Goal: Task Accomplishment & Management: Complete application form

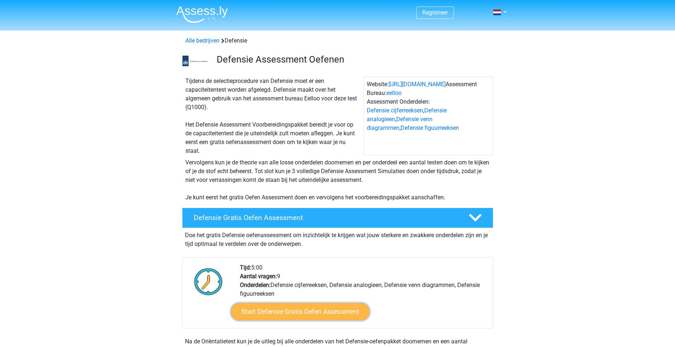
click at [278, 315] on link "Start Defensie Gratis Oefen Assessment" at bounding box center [300, 311] width 139 height 17
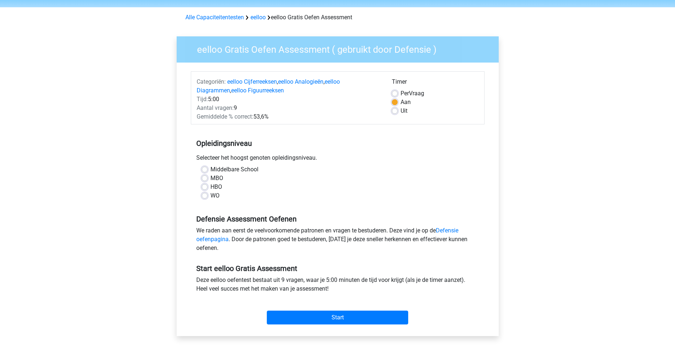
scroll to position [36, 0]
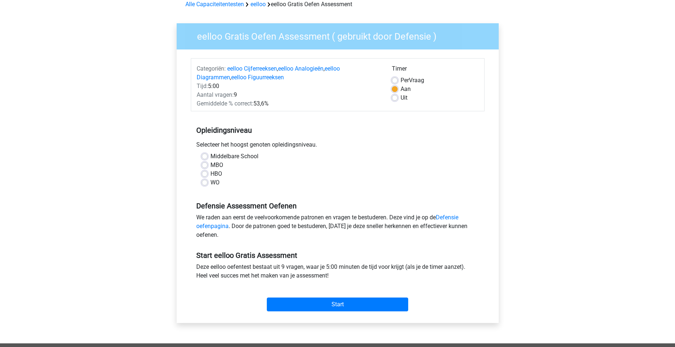
click at [210, 165] on label "MBO" at bounding box center [216, 165] width 13 height 9
click at [203, 165] on input "MBO" at bounding box center [205, 164] width 6 height 7
radio input "true"
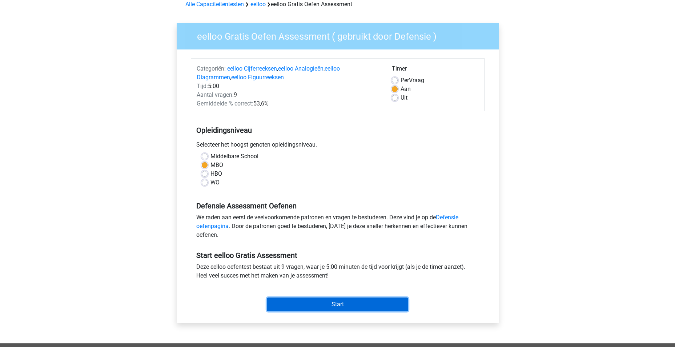
click at [338, 303] on input "Start" at bounding box center [337, 304] width 141 height 14
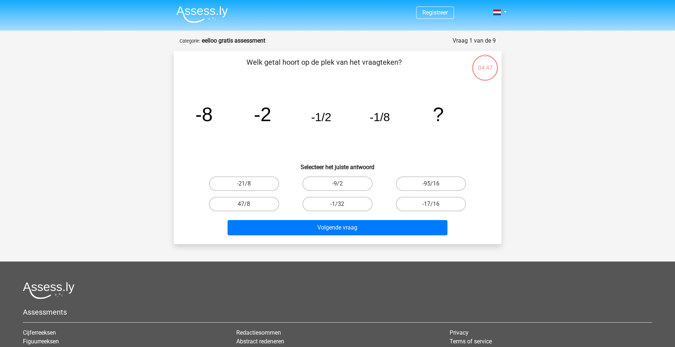
click at [339, 204] on input "-1/32" at bounding box center [339, 206] width 5 height 5
radio input "true"
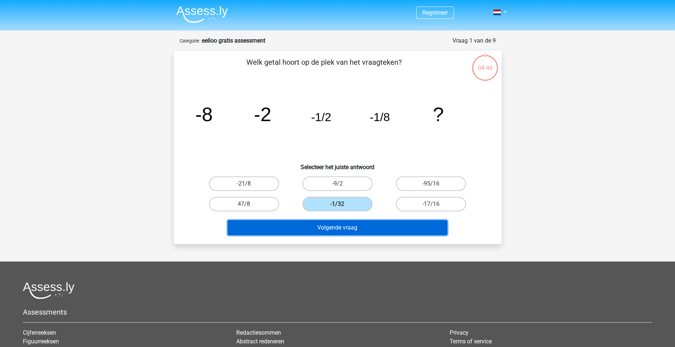
click at [338, 230] on button "Volgende vraag" at bounding box center [337, 227] width 220 height 15
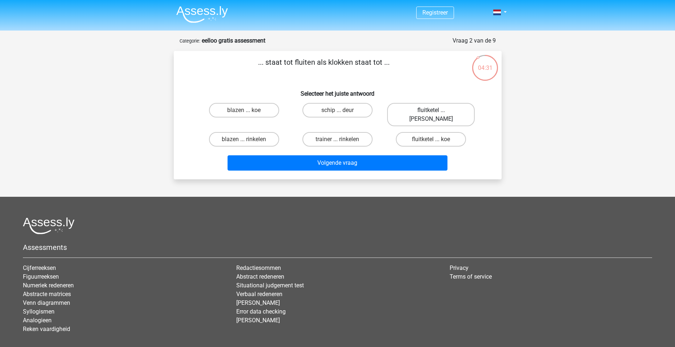
click at [408, 113] on label "fluitketel ... luiden" at bounding box center [431, 114] width 88 height 23
click at [431, 113] on input "fluitketel ... luiden" at bounding box center [433, 112] width 5 height 5
radio input "true"
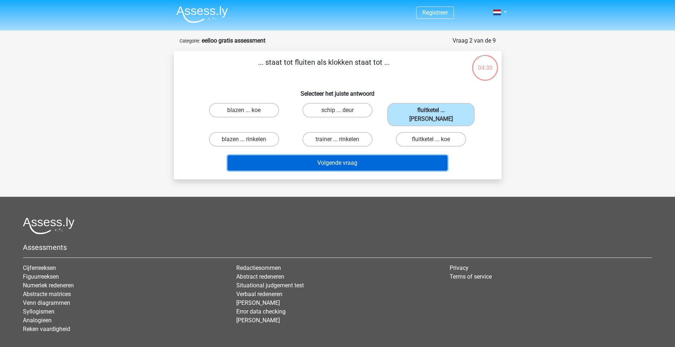
click at [306, 158] on button "Volgende vraag" at bounding box center [337, 162] width 220 height 15
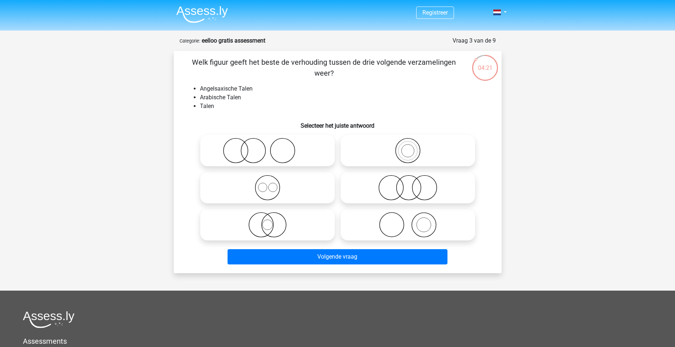
click at [260, 185] on icon at bounding box center [267, 187] width 129 height 25
click at [267, 184] on input "radio" at bounding box center [269, 181] width 5 height 5
radio input "true"
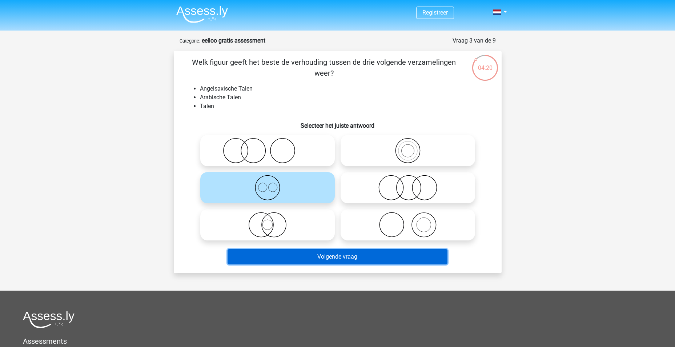
click at [325, 257] on button "Volgende vraag" at bounding box center [337, 256] width 220 height 15
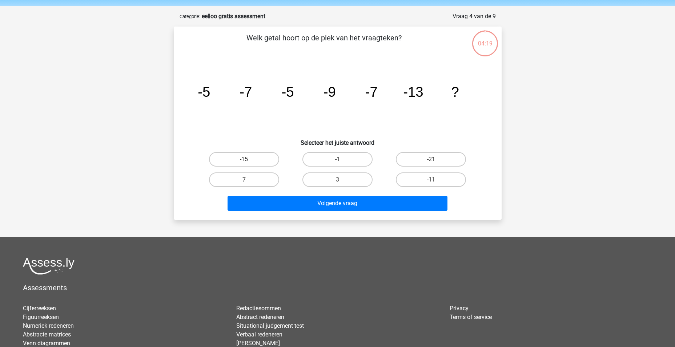
scroll to position [36, 0]
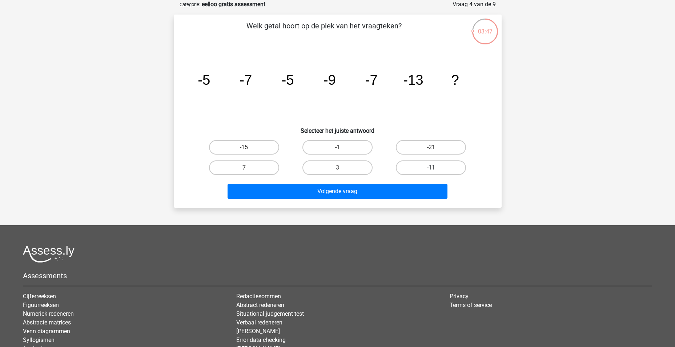
click at [430, 167] on label "-11" at bounding box center [431, 167] width 70 height 15
click at [431, 167] on input "-11" at bounding box center [433, 169] width 5 height 5
radio input "true"
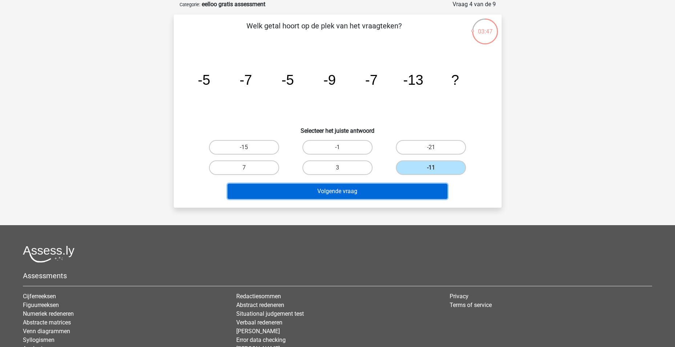
click at [322, 189] on button "Volgende vraag" at bounding box center [337, 190] width 220 height 15
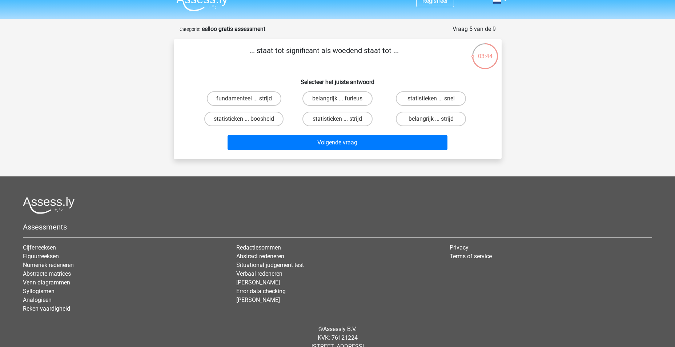
scroll to position [0, 0]
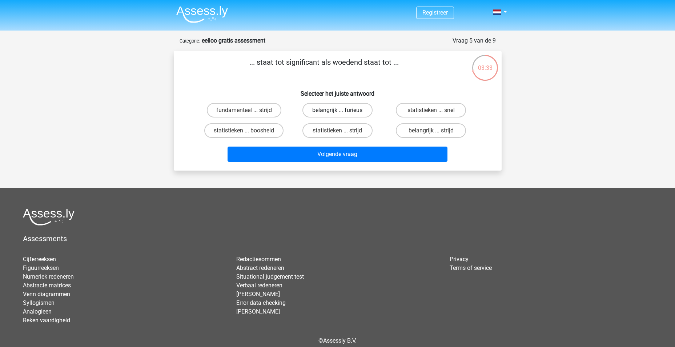
click at [332, 108] on label "belangrijk ... furieus" at bounding box center [337, 110] width 70 height 15
click at [337, 110] on input "belangrijk ... furieus" at bounding box center [339, 112] width 5 height 5
radio input "true"
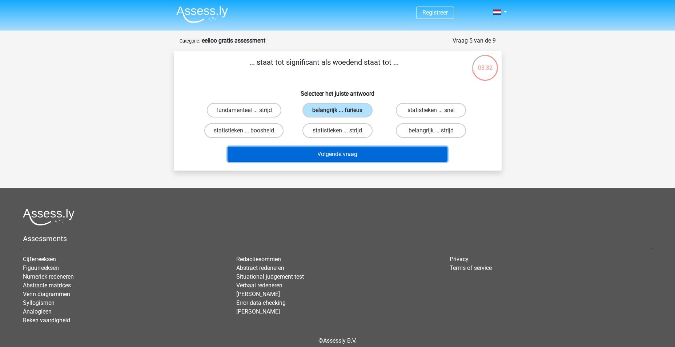
click at [338, 151] on button "Volgende vraag" at bounding box center [337, 153] width 220 height 15
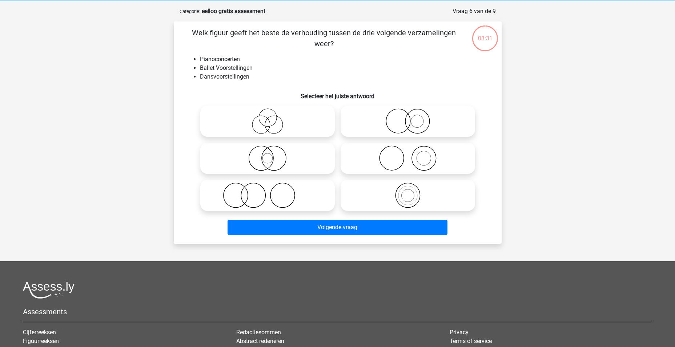
scroll to position [36, 0]
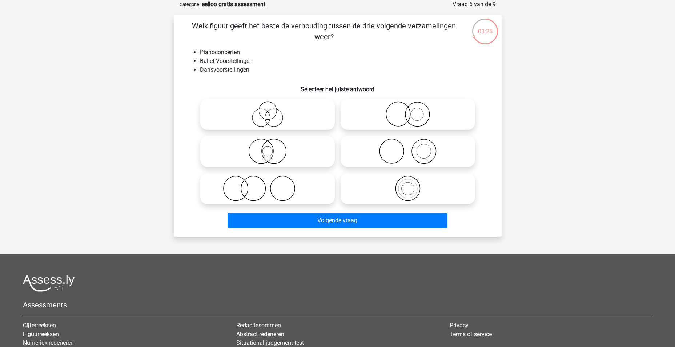
click at [412, 116] on icon at bounding box center [407, 113] width 129 height 25
click at [412, 110] on input "radio" at bounding box center [410, 108] width 5 height 5
radio input "true"
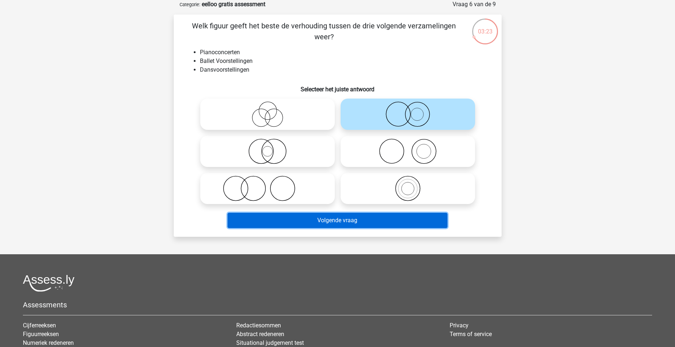
click at [329, 218] on button "Volgende vraag" at bounding box center [337, 220] width 220 height 15
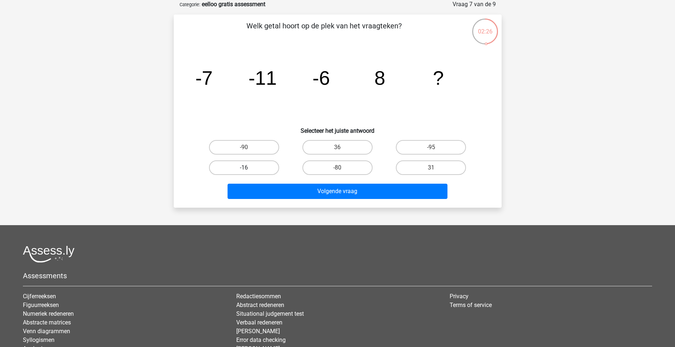
click at [253, 166] on label "-16" at bounding box center [244, 167] width 70 height 15
click at [249, 167] on input "-16" at bounding box center [246, 169] width 5 height 5
radio input "true"
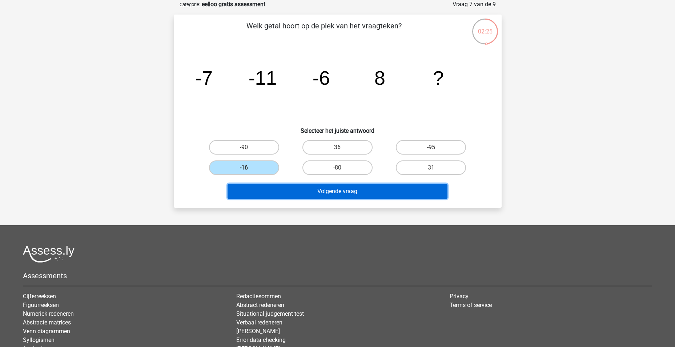
click at [319, 191] on button "Volgende vraag" at bounding box center [337, 190] width 220 height 15
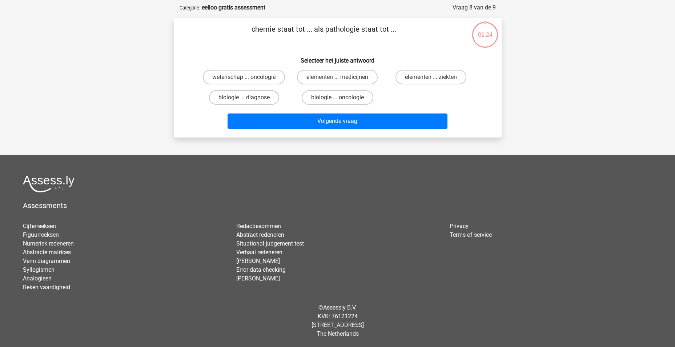
scroll to position [33, 0]
click at [250, 97] on label "biologie ... diagnose" at bounding box center [244, 97] width 70 height 15
click at [249, 97] on input "biologie ... diagnose" at bounding box center [246, 99] width 5 height 5
radio input "true"
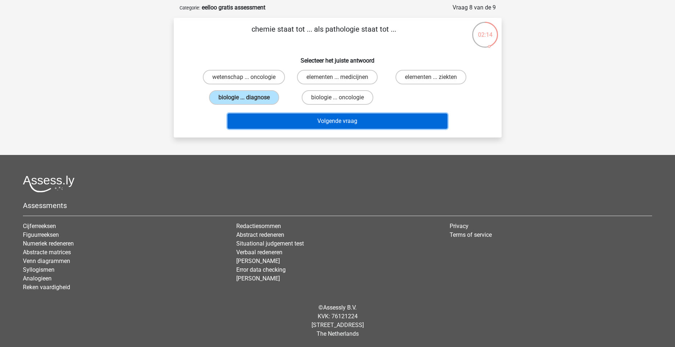
click at [357, 122] on button "Volgende vraag" at bounding box center [337, 120] width 220 height 15
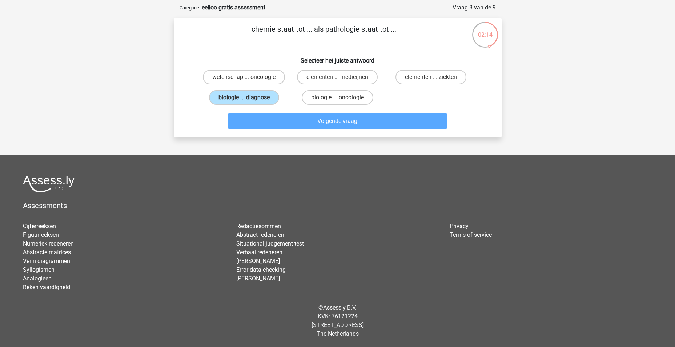
scroll to position [36, 0]
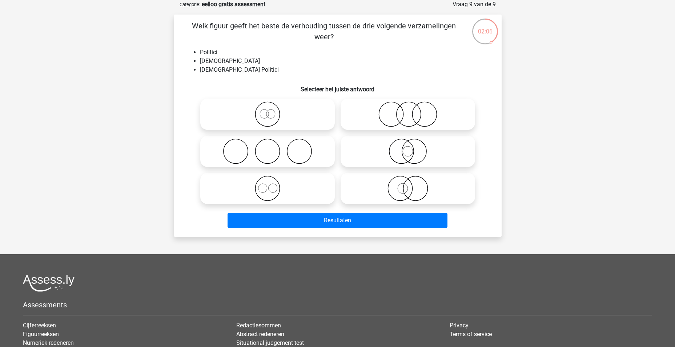
click at [404, 191] on icon at bounding box center [407, 187] width 129 height 25
click at [408, 185] on input "radio" at bounding box center [410, 182] width 5 height 5
radio input "true"
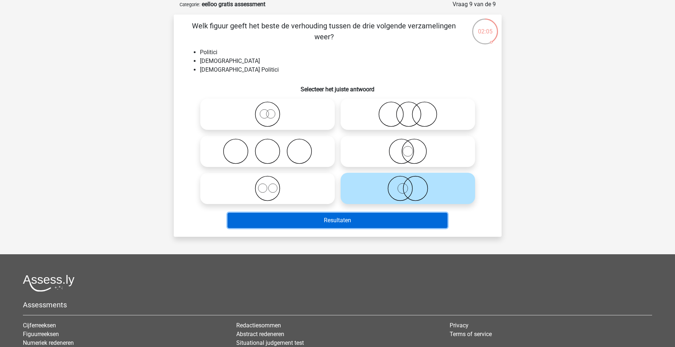
click at [346, 218] on button "Resultaten" at bounding box center [337, 220] width 220 height 15
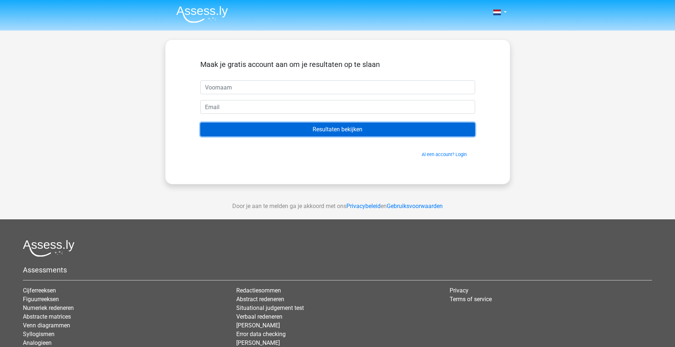
click at [342, 129] on input "Resultaten bekijken" at bounding box center [337, 129] width 275 height 14
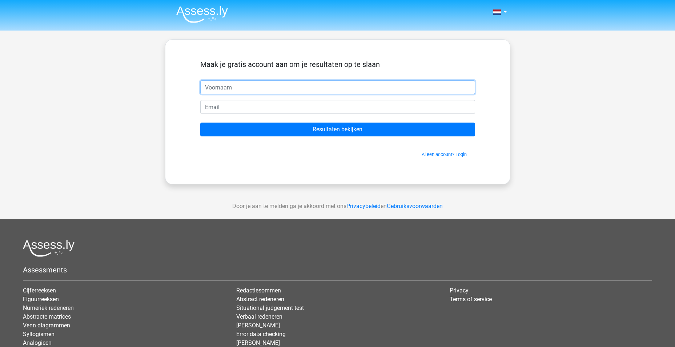
click at [287, 89] on input "text" at bounding box center [337, 87] width 275 height 14
type input "martijn"
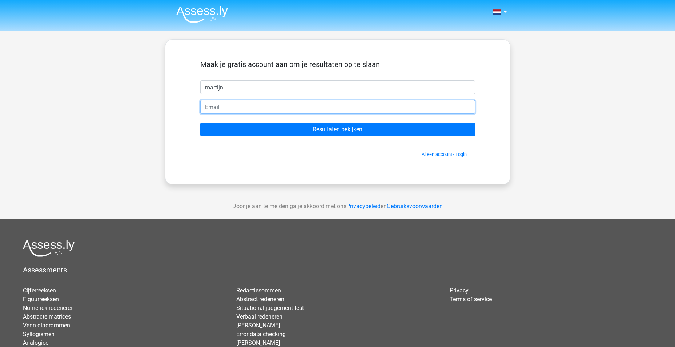
click at [286, 103] on input "email" at bounding box center [337, 107] width 275 height 14
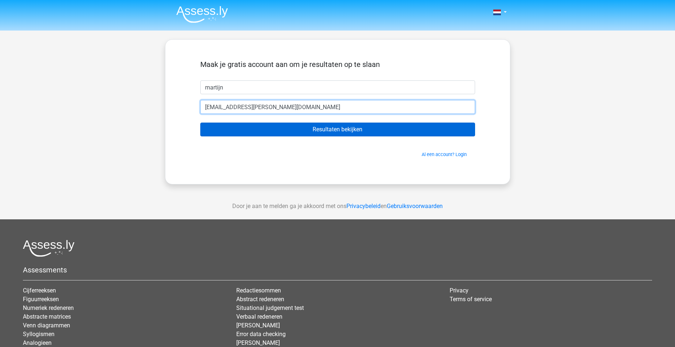
type input "martijn.b.wesselink@exxonmobil.com"
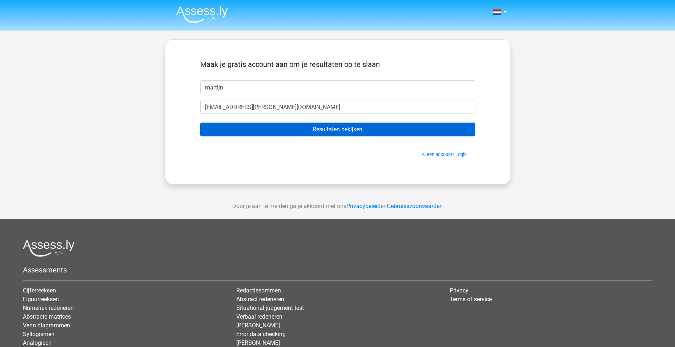
click at [335, 121] on form "Maak je gratis account aan om je resultaten op te slaan martijn martijn.b.wesse…" at bounding box center [337, 109] width 275 height 98
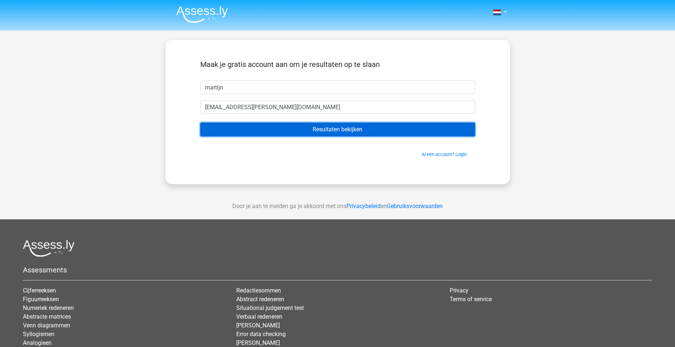
click at [338, 129] on input "Resultaten bekijken" at bounding box center [337, 129] width 275 height 14
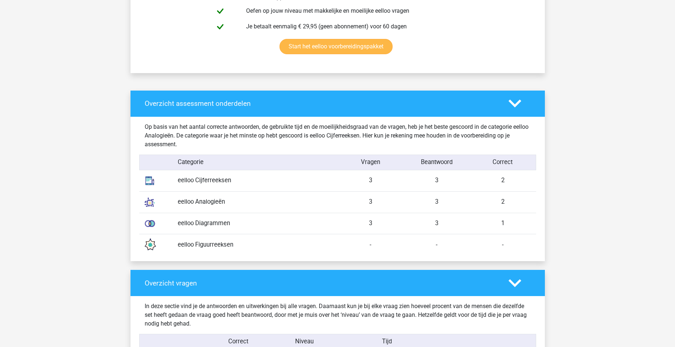
scroll to position [472, 0]
